Goal: Contribute content: Add original content to the website for others to see

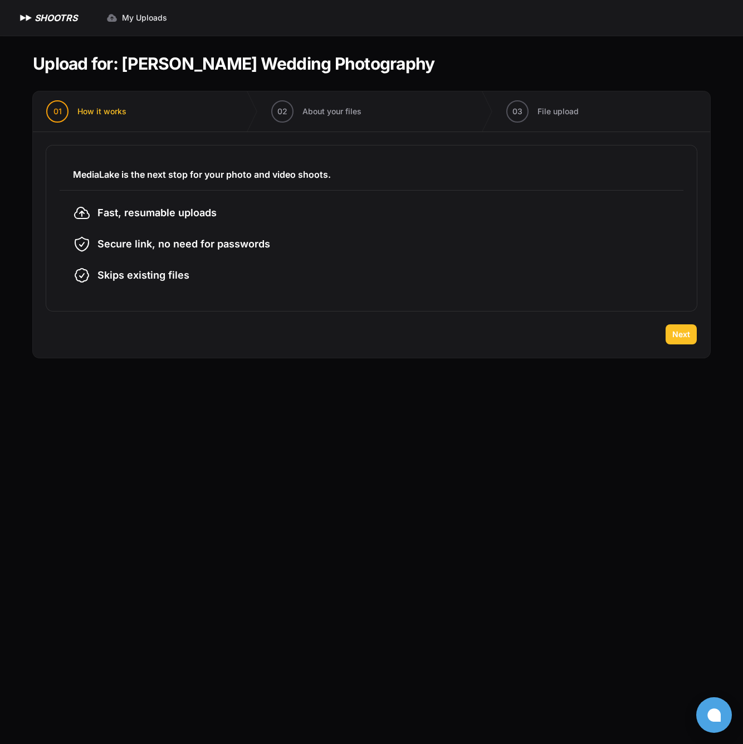
click at [680, 331] on span "Next" at bounding box center [682, 334] width 18 height 11
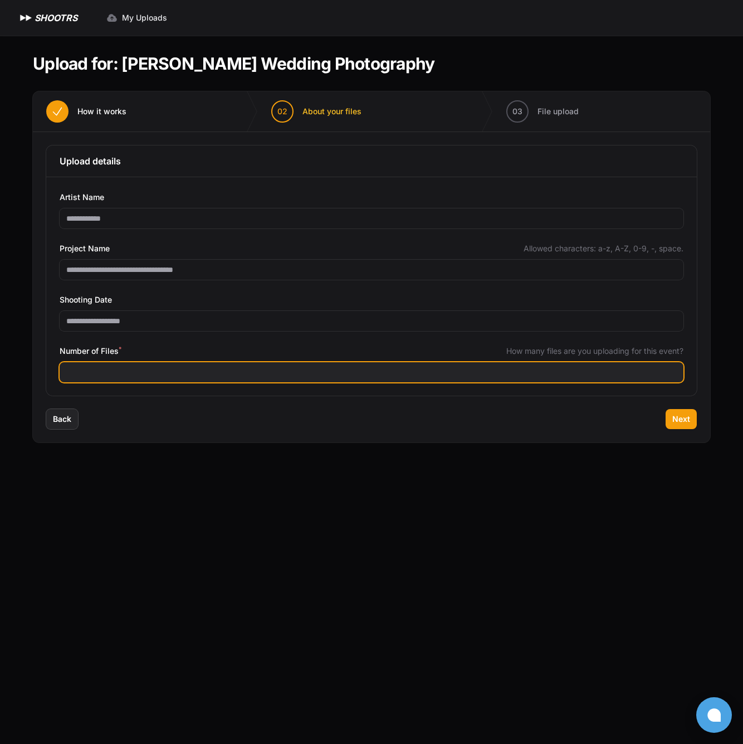
click at [196, 371] on input "Number of Files *" at bounding box center [372, 372] width 624 height 20
type input "****"
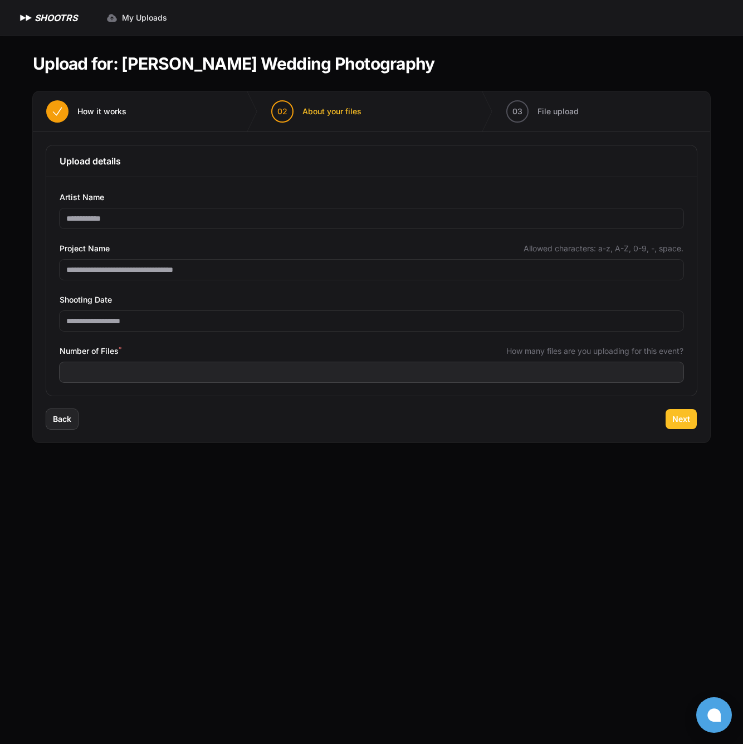
click at [675, 418] on span "Next" at bounding box center [682, 418] width 18 height 11
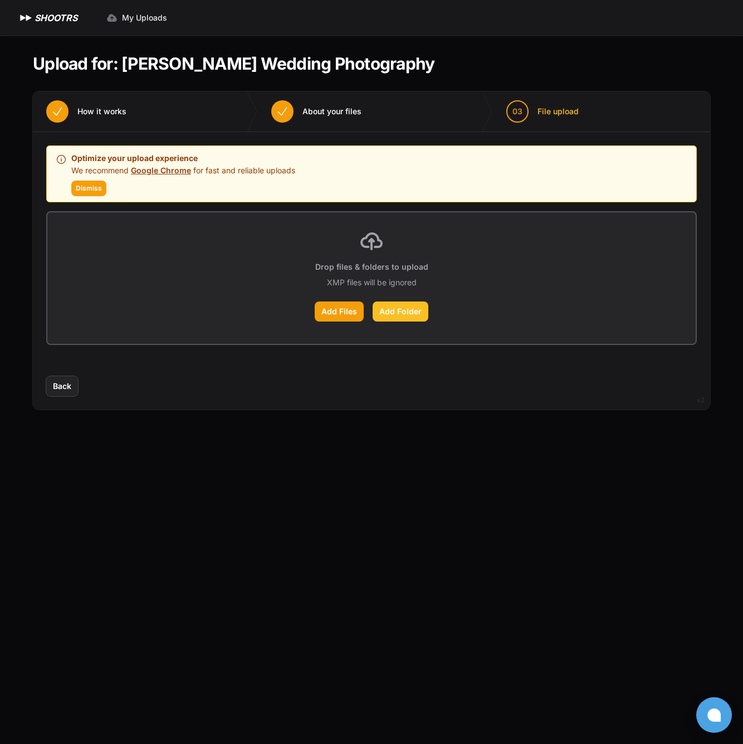
click at [390, 309] on label "Add Folder" at bounding box center [401, 311] width 56 height 20
click at [0, 0] on input "Add Folder" at bounding box center [0, 0] width 0 height 0
